Goal: Book appointment/travel/reservation

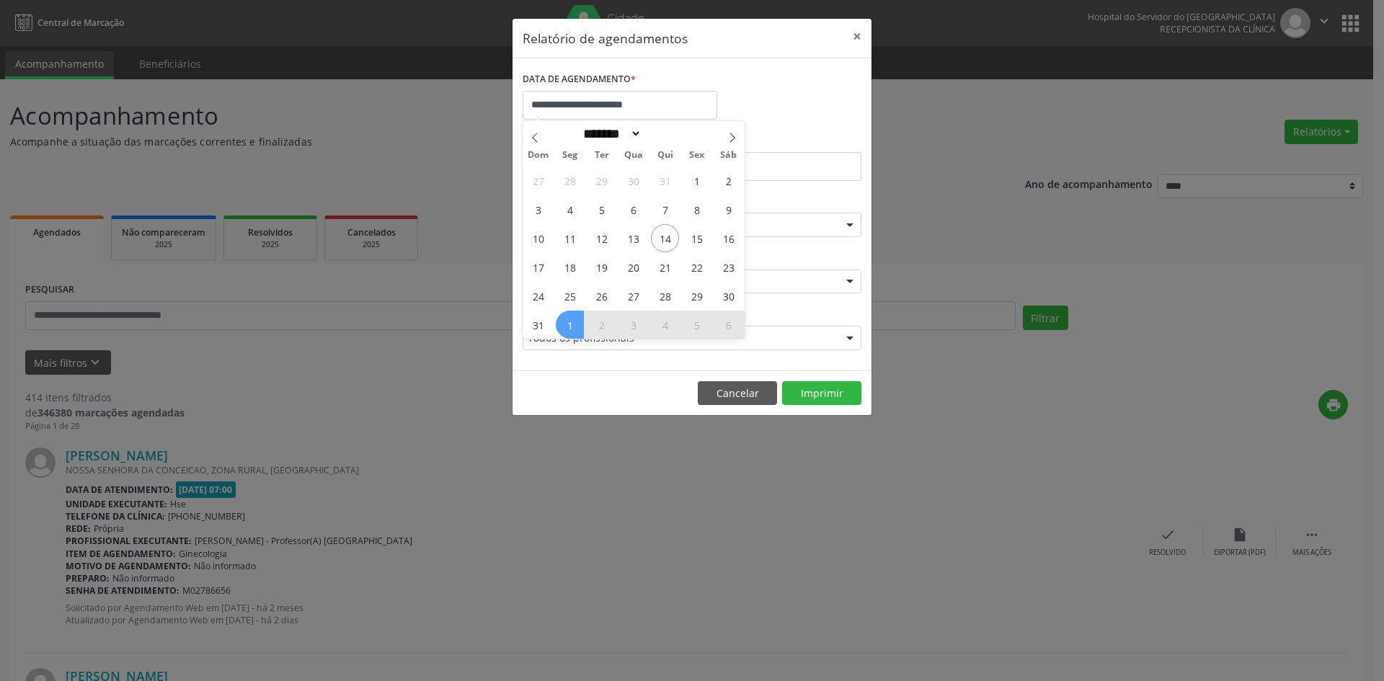
select select "*"
drag, startPoint x: 0, startPoint y: 0, endPoint x: 662, endPoint y: 239, distance: 704.2
click at [662, 239] on span "14" at bounding box center [665, 238] width 28 height 28
type input "**********"
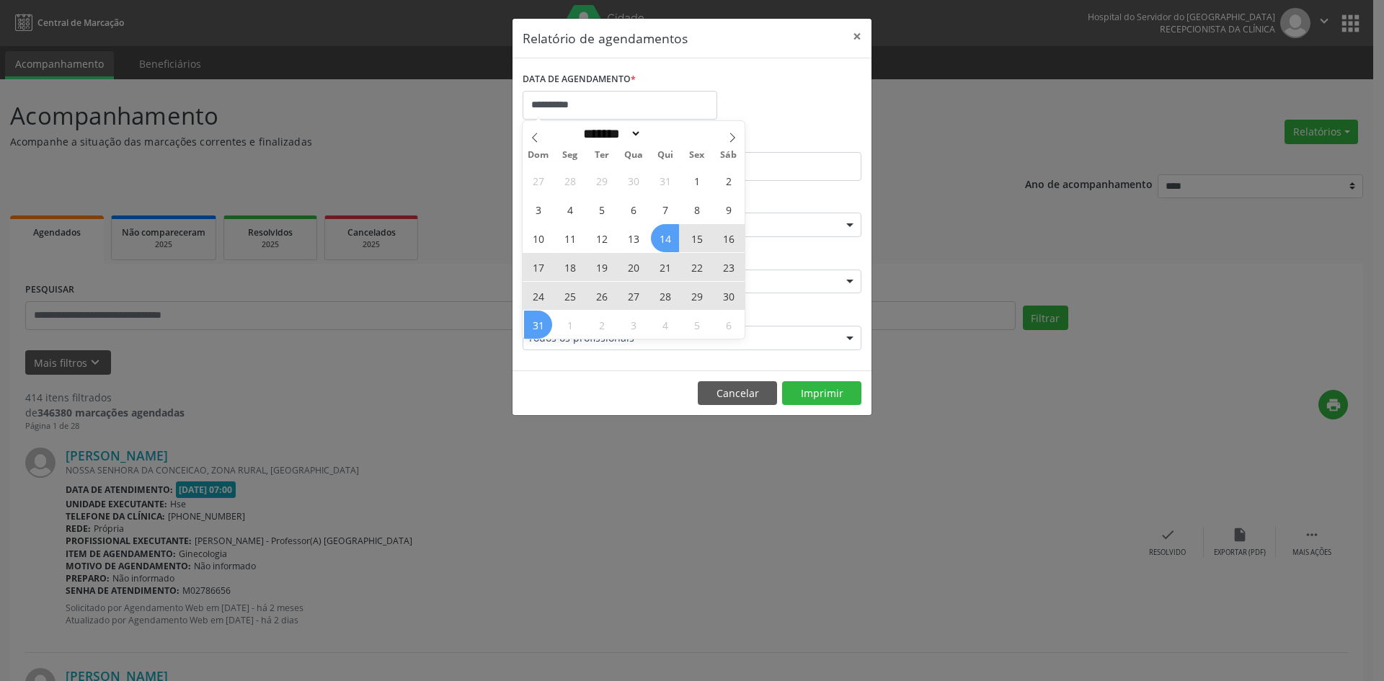
drag, startPoint x: 662, startPoint y: 239, endPoint x: 543, endPoint y: 317, distance: 142.7
click at [543, 317] on div "27 28 29 30 31 1 2 3 4 5 6 7 8 9 10 11 12 13 14 15 16 17 18 19 20 21 22 23 24 2…" at bounding box center [634, 252] width 222 height 173
click at [542, 318] on span "31" at bounding box center [538, 325] width 28 height 28
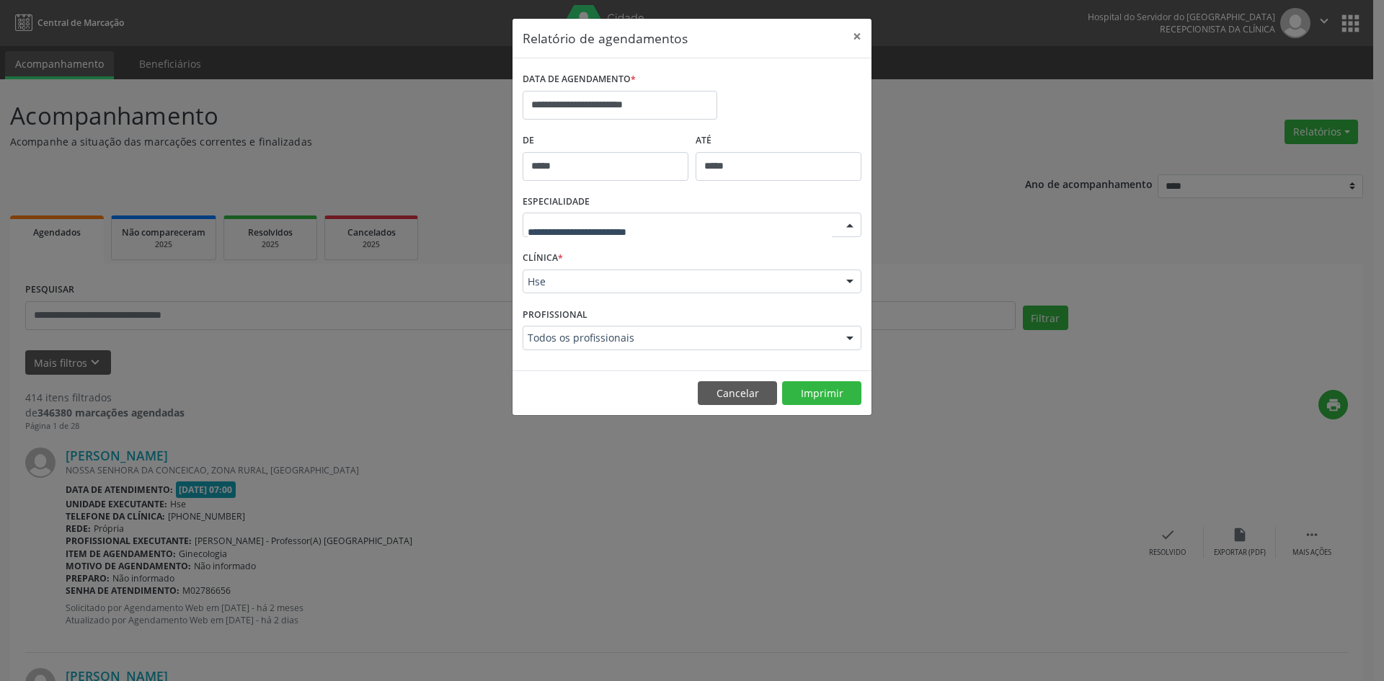
click at [852, 225] on div at bounding box center [850, 225] width 22 height 25
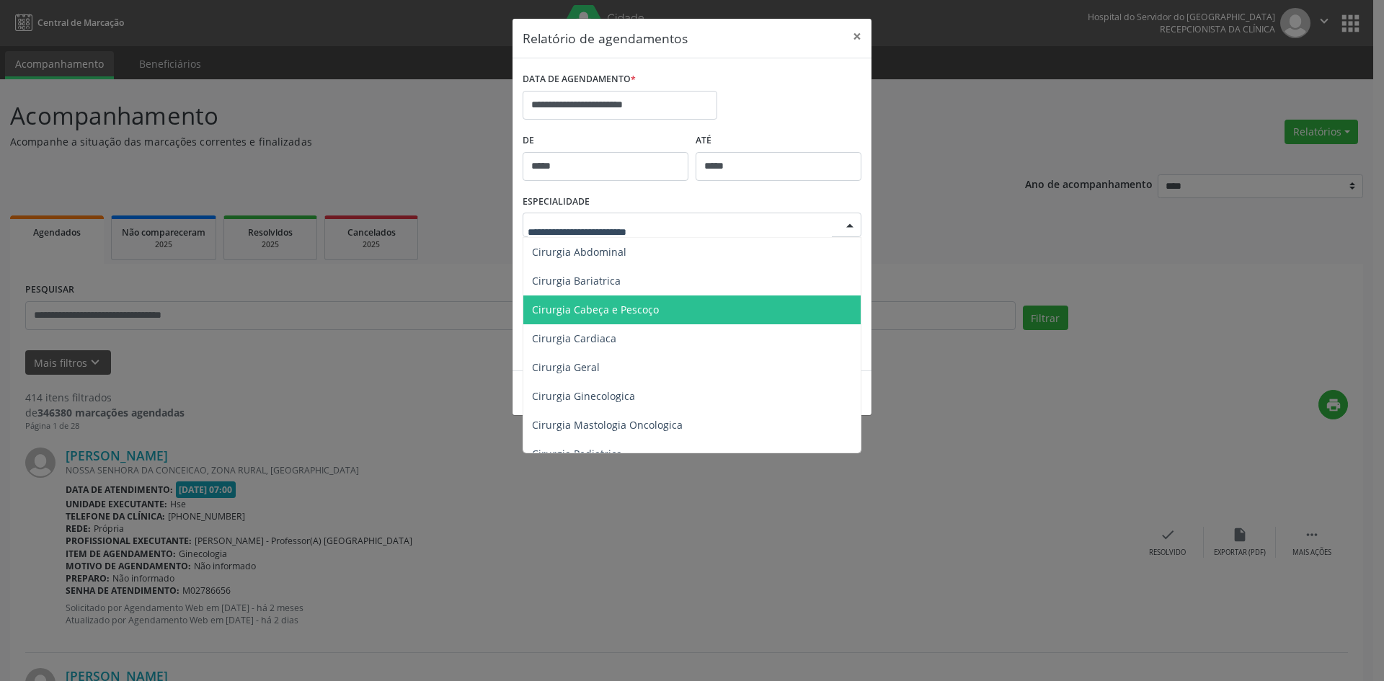
scroll to position [144, 0]
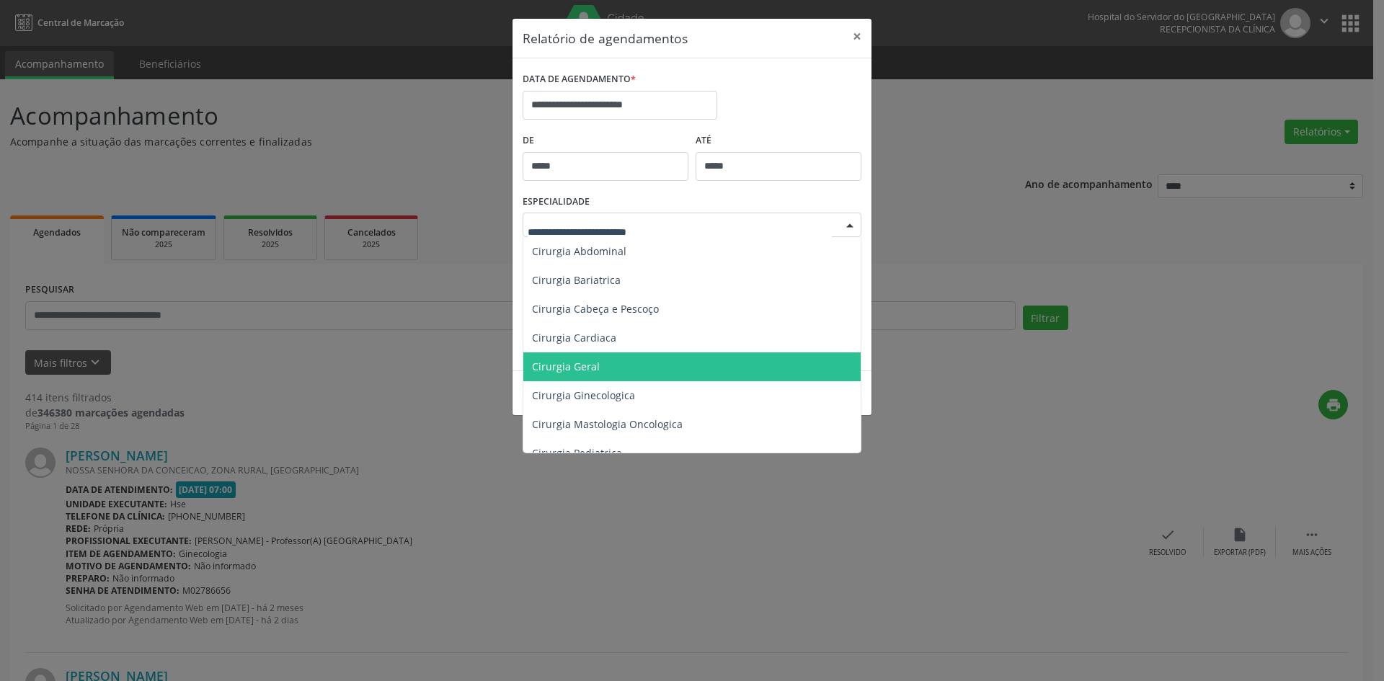
click at [603, 368] on span "Cirurgia Geral" at bounding box center [692, 366] width 339 height 29
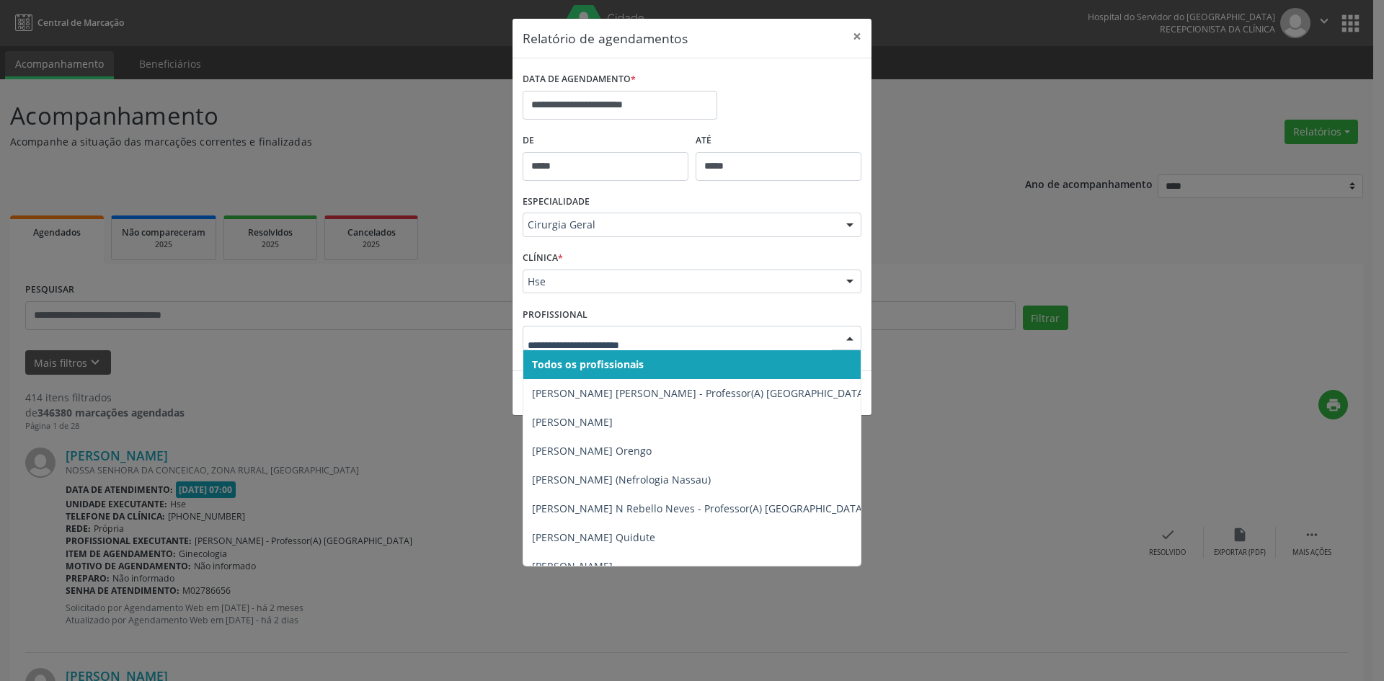
click at [587, 363] on span "Todos os profissionais" at bounding box center [588, 364] width 112 height 14
click at [581, 368] on span "Todos os profissionais" at bounding box center [585, 364] width 107 height 14
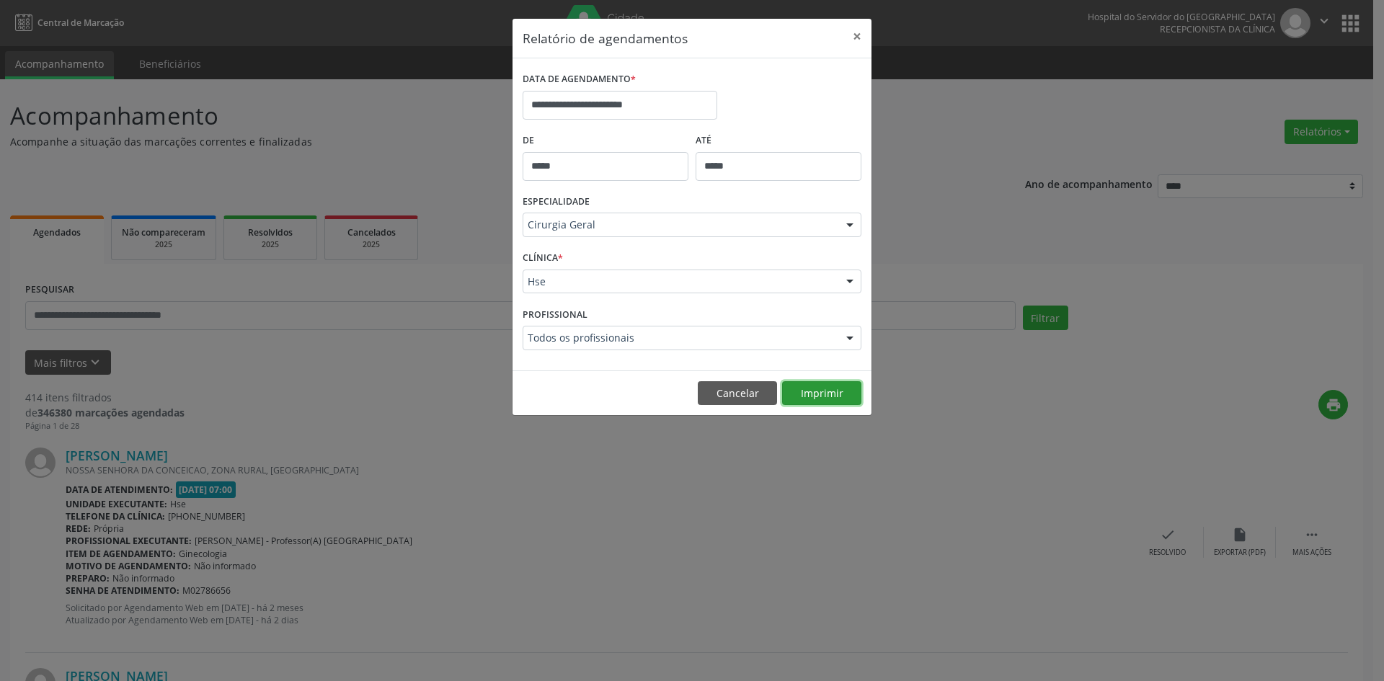
click at [822, 401] on button "Imprimir" at bounding box center [821, 393] width 79 height 25
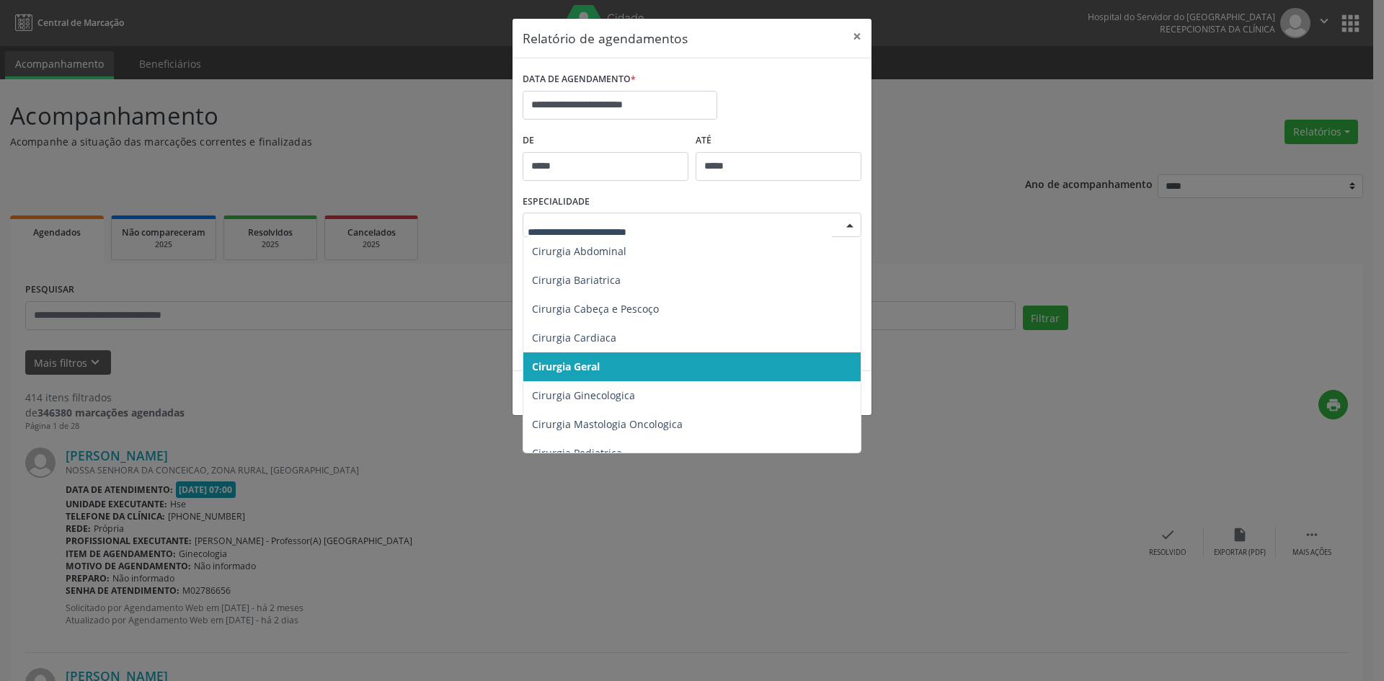
click at [856, 225] on div at bounding box center [850, 225] width 22 height 25
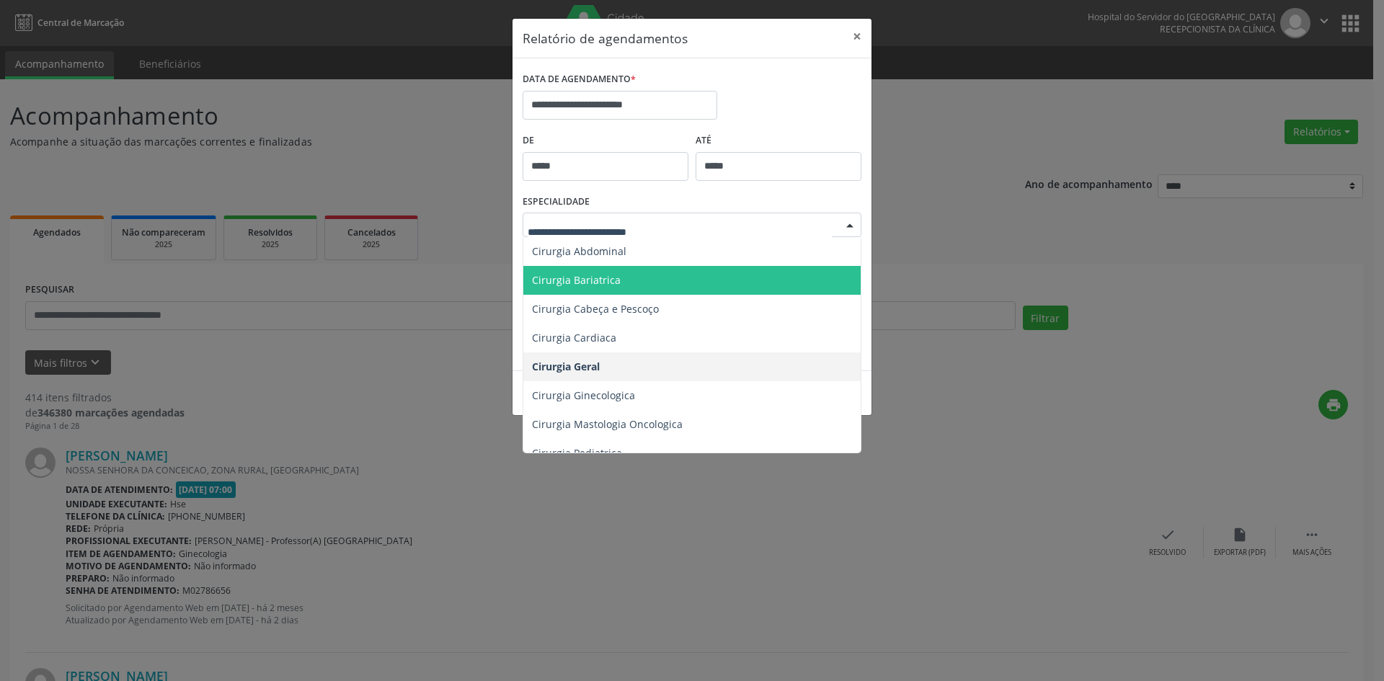
click at [606, 280] on span "Cirurgia Bariatrica" at bounding box center [576, 280] width 89 height 14
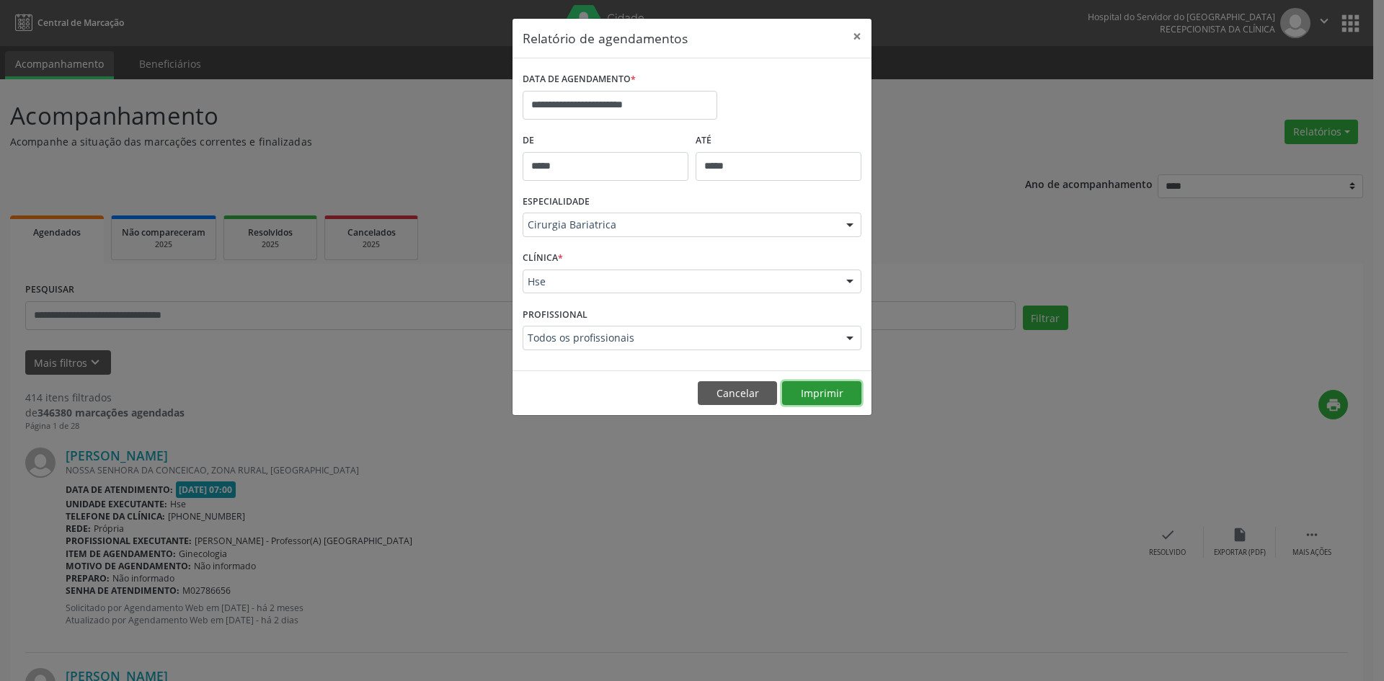
click at [835, 398] on button "Imprimir" at bounding box center [821, 393] width 79 height 25
